Goal: Answer question/provide support: Share knowledge or assist other users

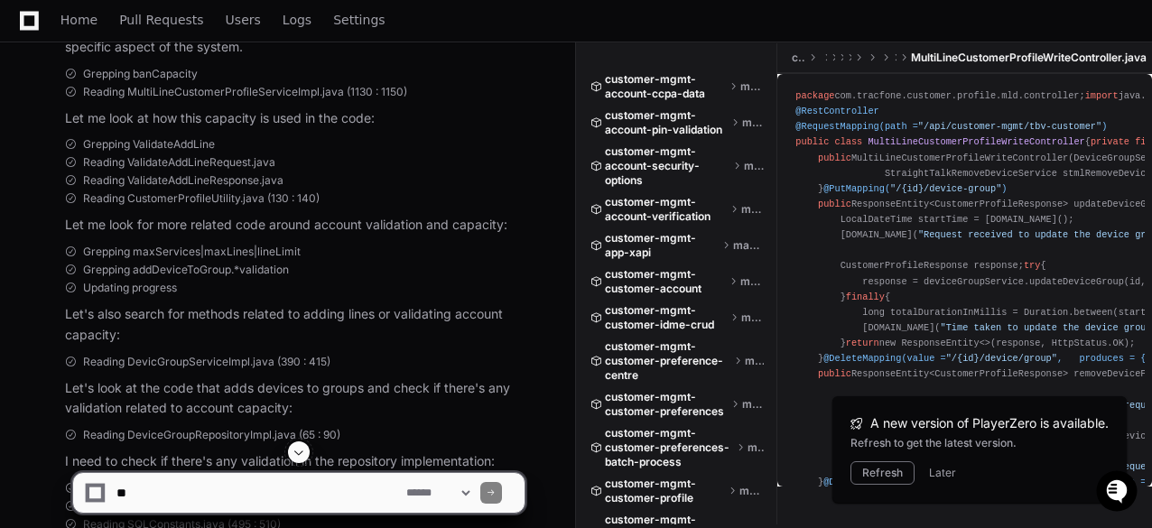
click at [29, 218] on div "Grepping ValidateAddLine Reading ValidateAddLineRequest.java Reading ValidateAd…" at bounding box center [276, 186] width 495 height 98
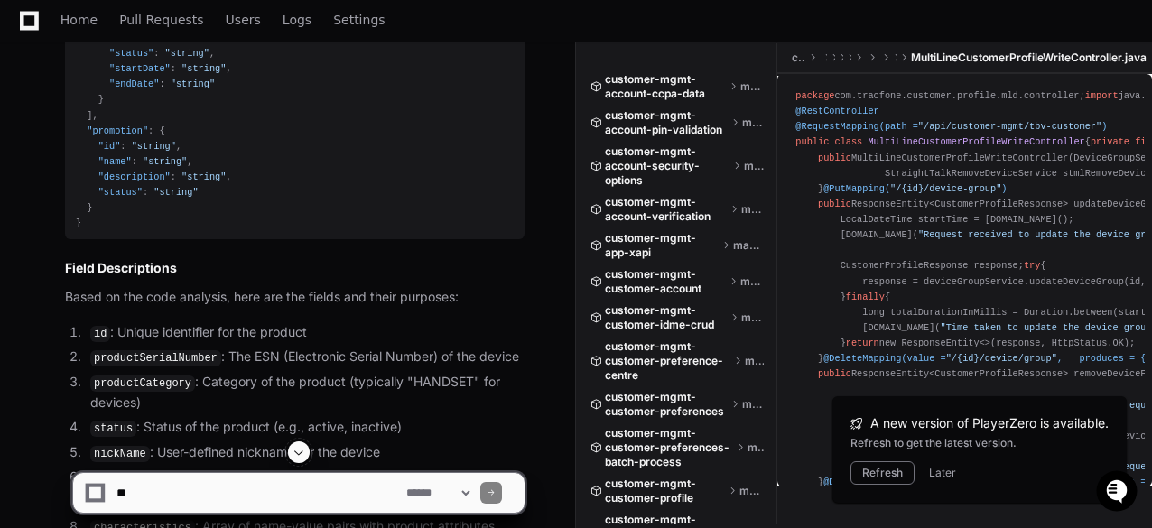
scroll to position [30776, 0]
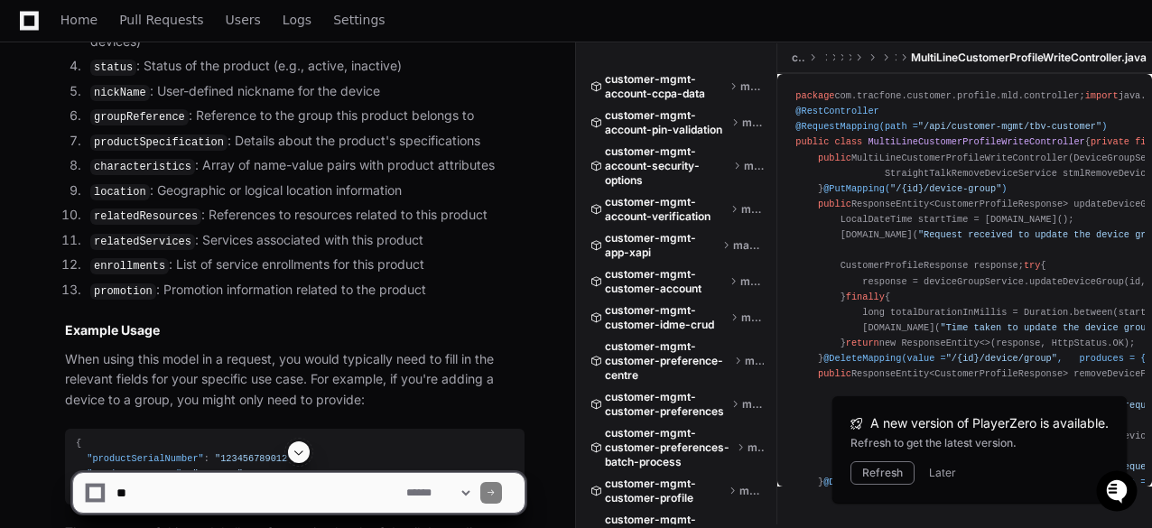
click at [119, 125] on code "groupReference" at bounding box center [139, 117] width 98 height 16
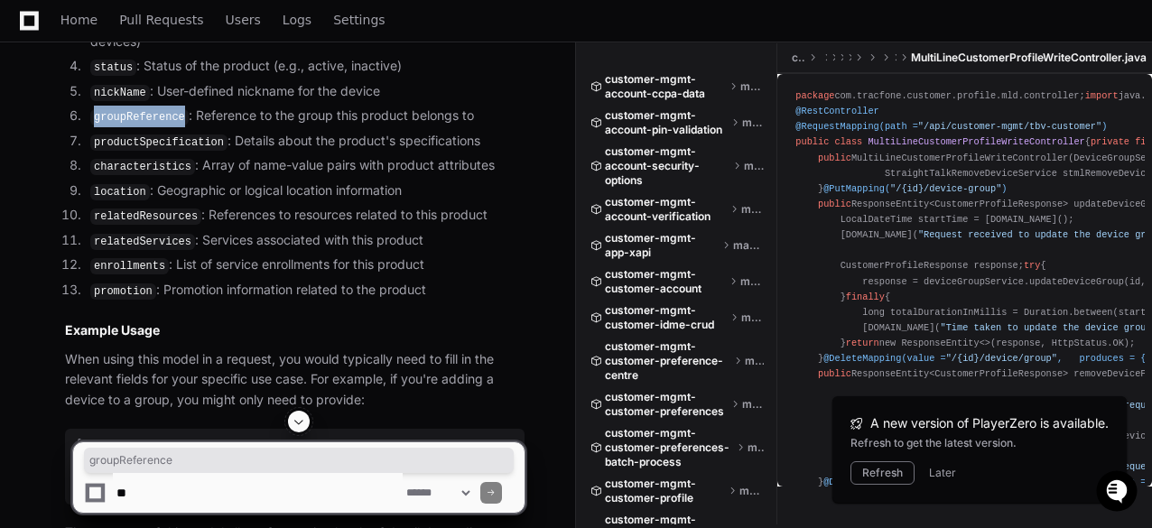
click at [119, 125] on code "groupReference" at bounding box center [139, 117] width 98 height 16
copy code "groupReference"
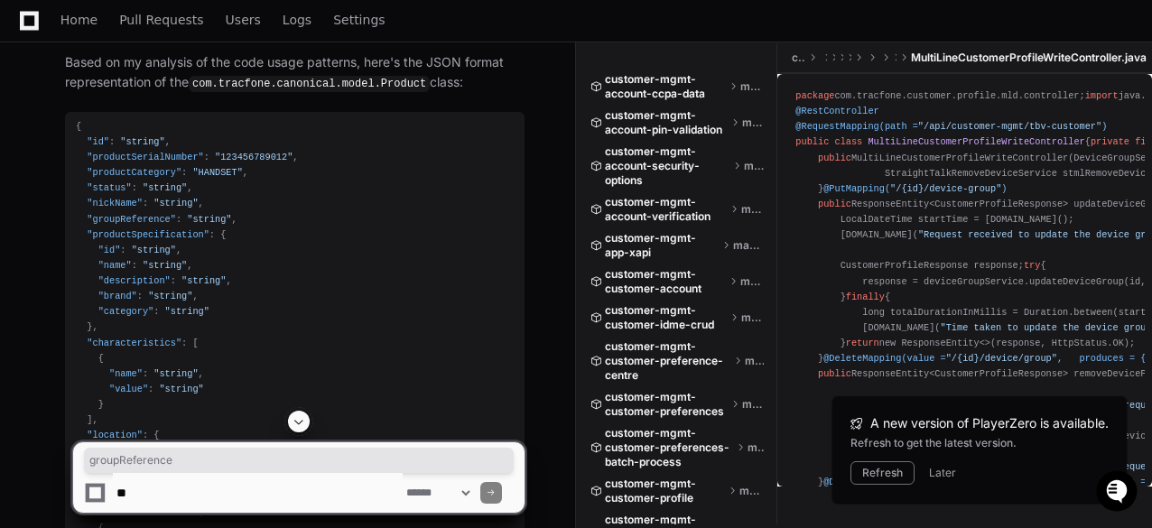
scroll to position [29783, 0]
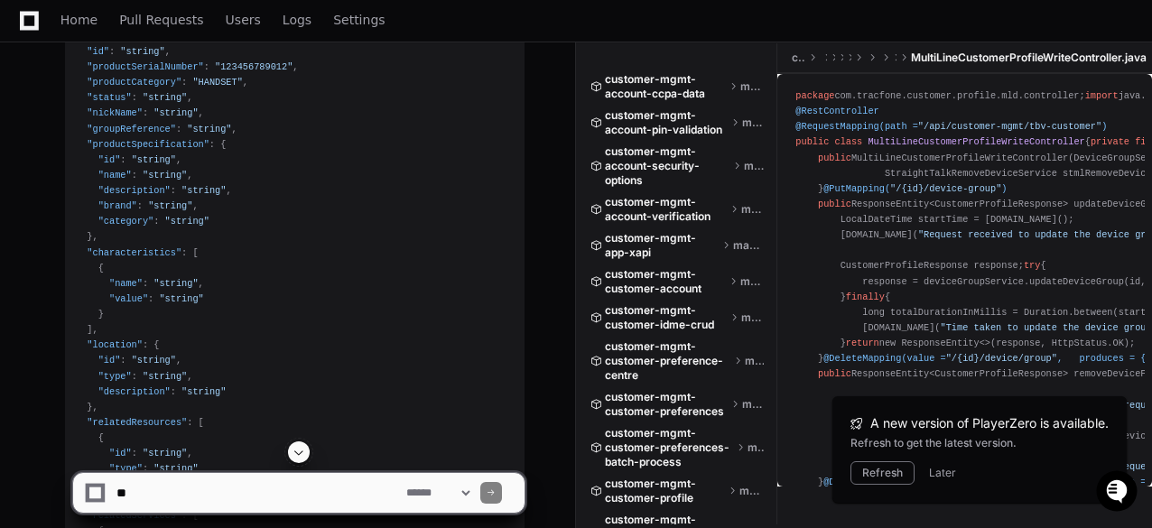
click at [340, 127] on div "{ "id" : "string" , "productSerialNumber" : "123456789012" , "productCategory" …" at bounding box center [295, 446] width 438 height 835
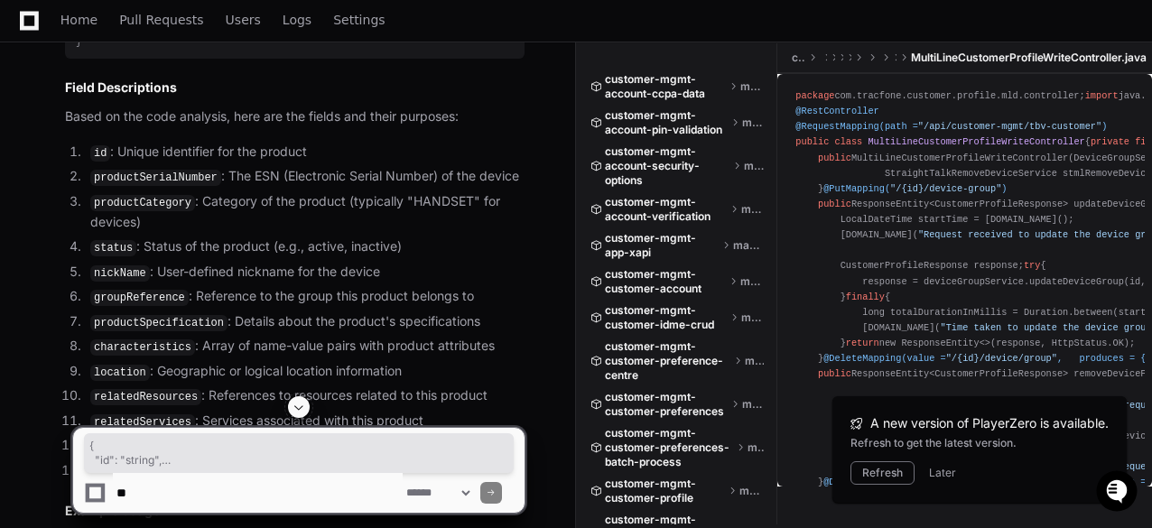
scroll to position [30415, 0]
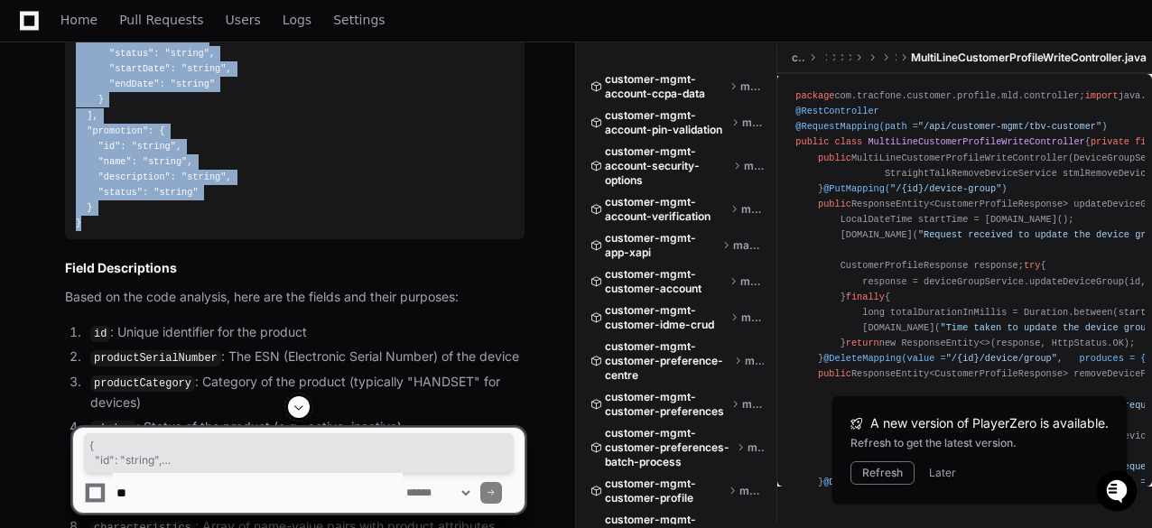
drag, startPoint x: 74, startPoint y: 62, endPoint x: 97, endPoint y: 248, distance: 187.4
copy div "{ "id" : "string" , "productSerialNumber" : "123456789012" , "productCategory" …"
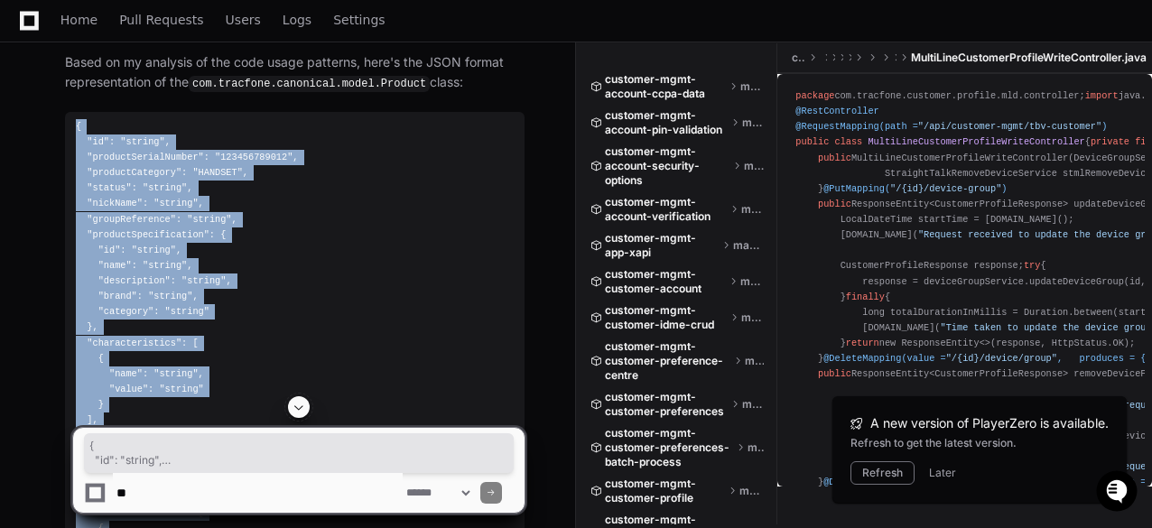
scroll to position [29783, 0]
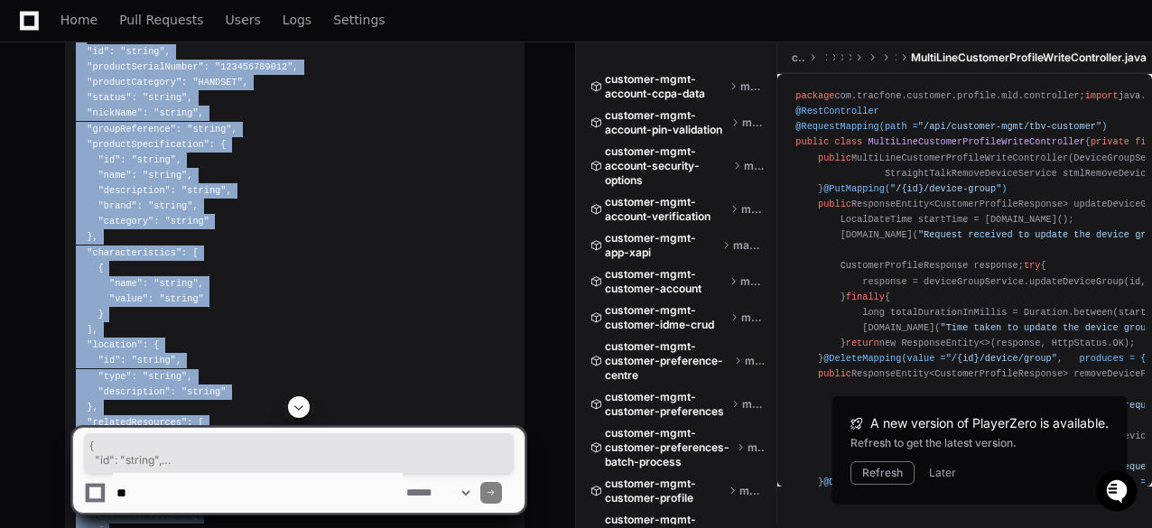
copy div "{ "id" : "string" , "productSerialNumber" : "123456789012" , "productCategory" …"
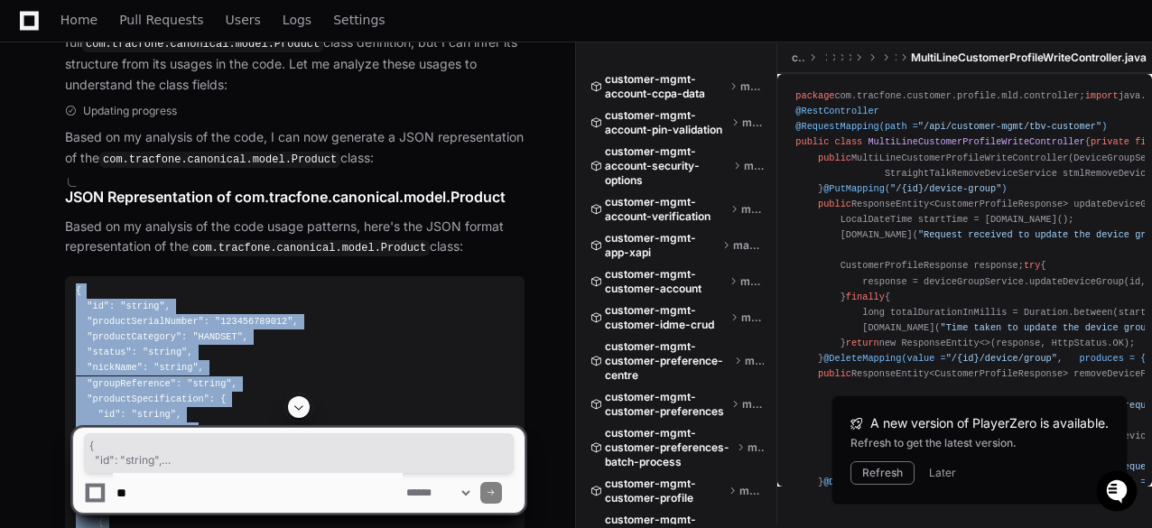
scroll to position [29709, 0]
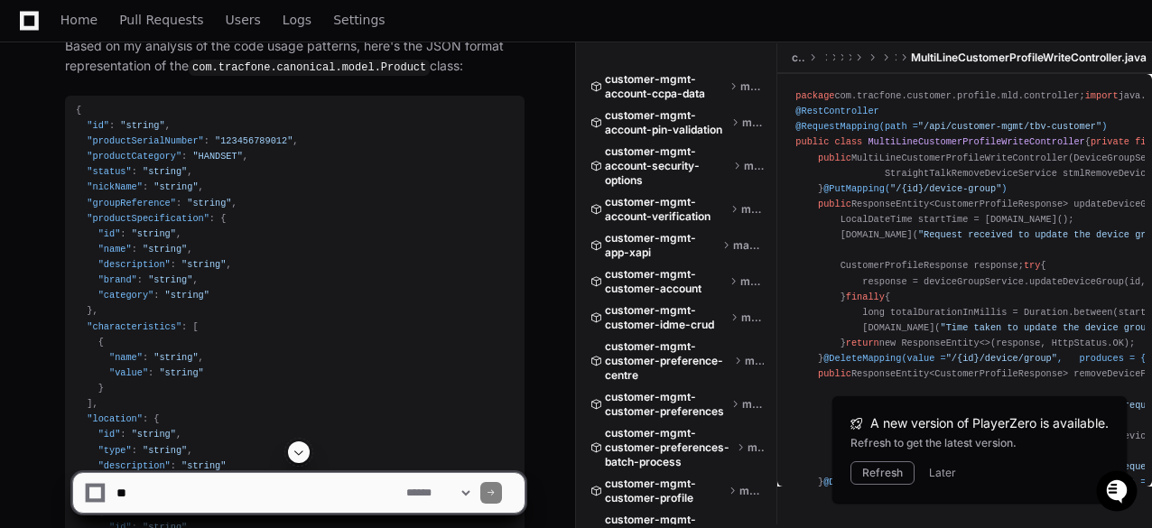
click at [222, 498] on textarea at bounding box center [258, 493] width 290 height 40
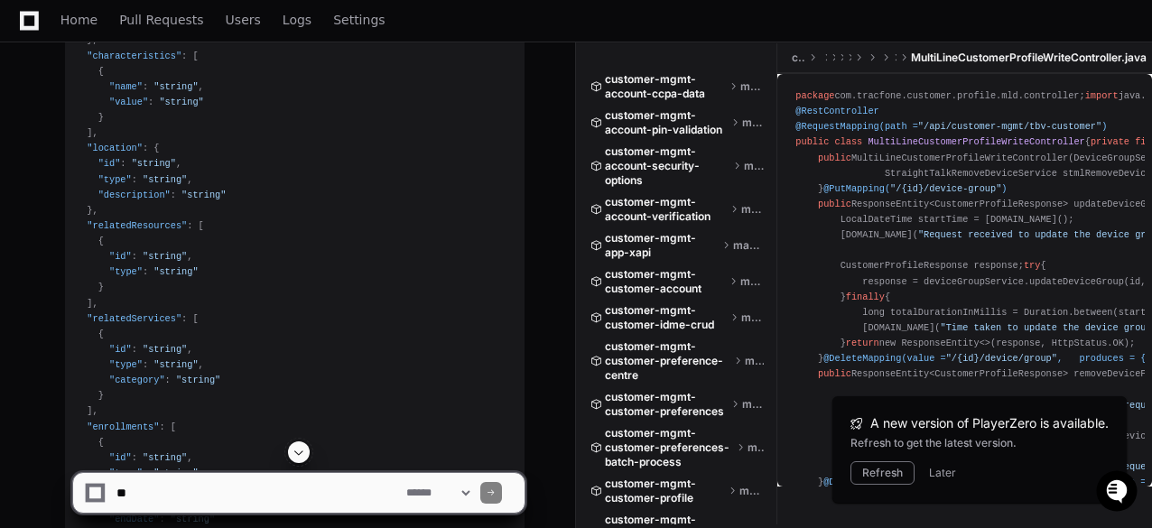
scroll to position [29619, 0]
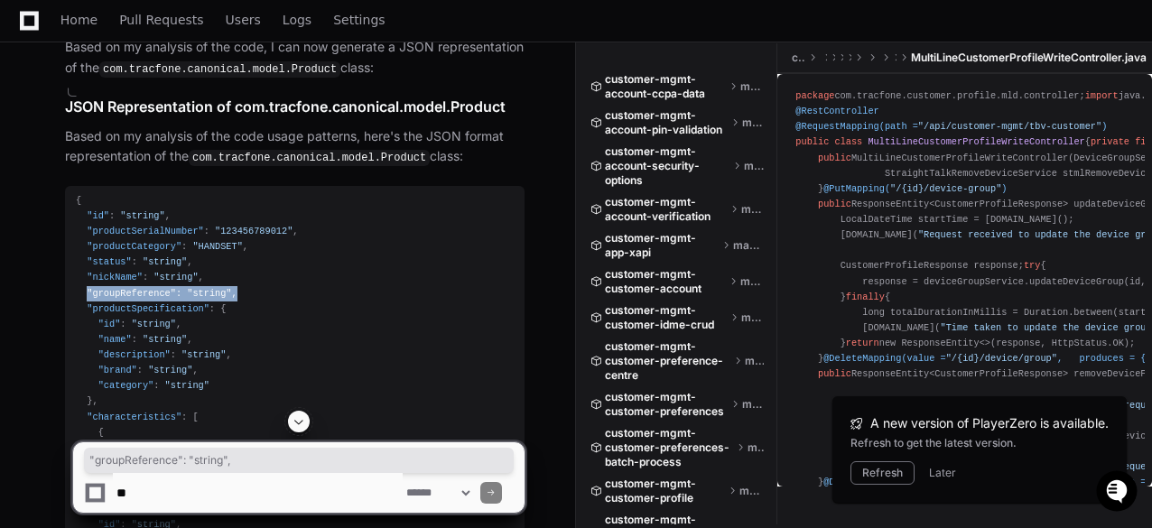
drag, startPoint x: 85, startPoint y: 316, endPoint x: 226, endPoint y: 319, distance: 140.8
copy div ""groupReference" : "string" ,"
click at [129, 491] on textarea at bounding box center [258, 493] width 290 height 40
paste textarea "**********"
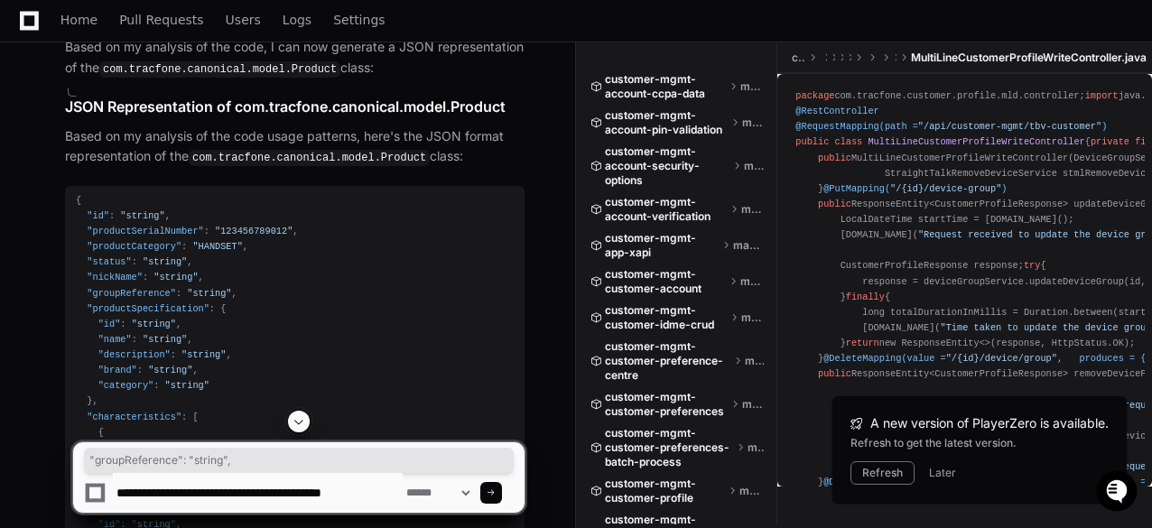
type textarea "**********"
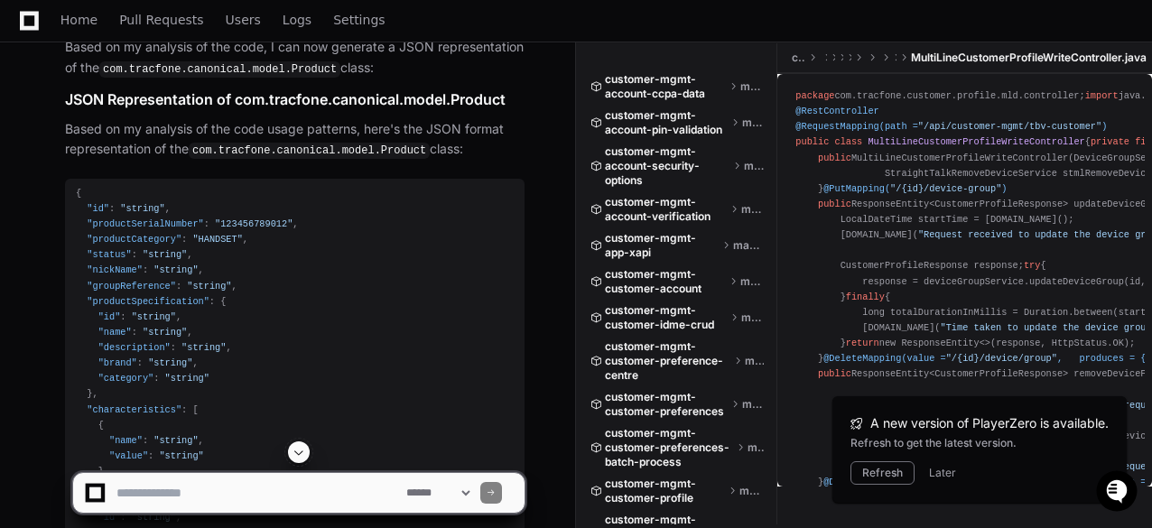
scroll to position [30070, 0]
